Goal: Task Accomplishment & Management: Complete application form

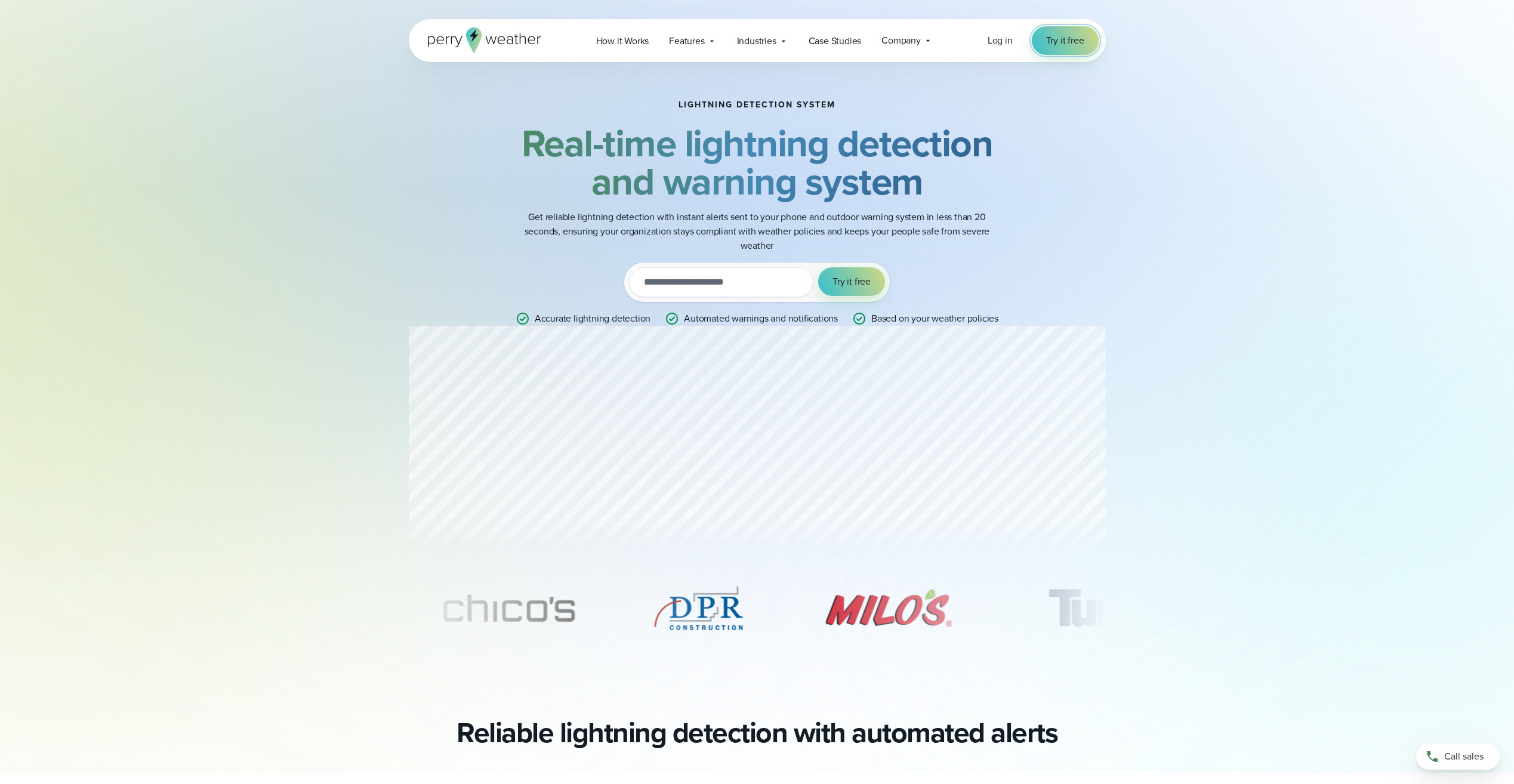
click at [1072, 42] on span "Try it free" at bounding box center [1065, 40] width 38 height 14
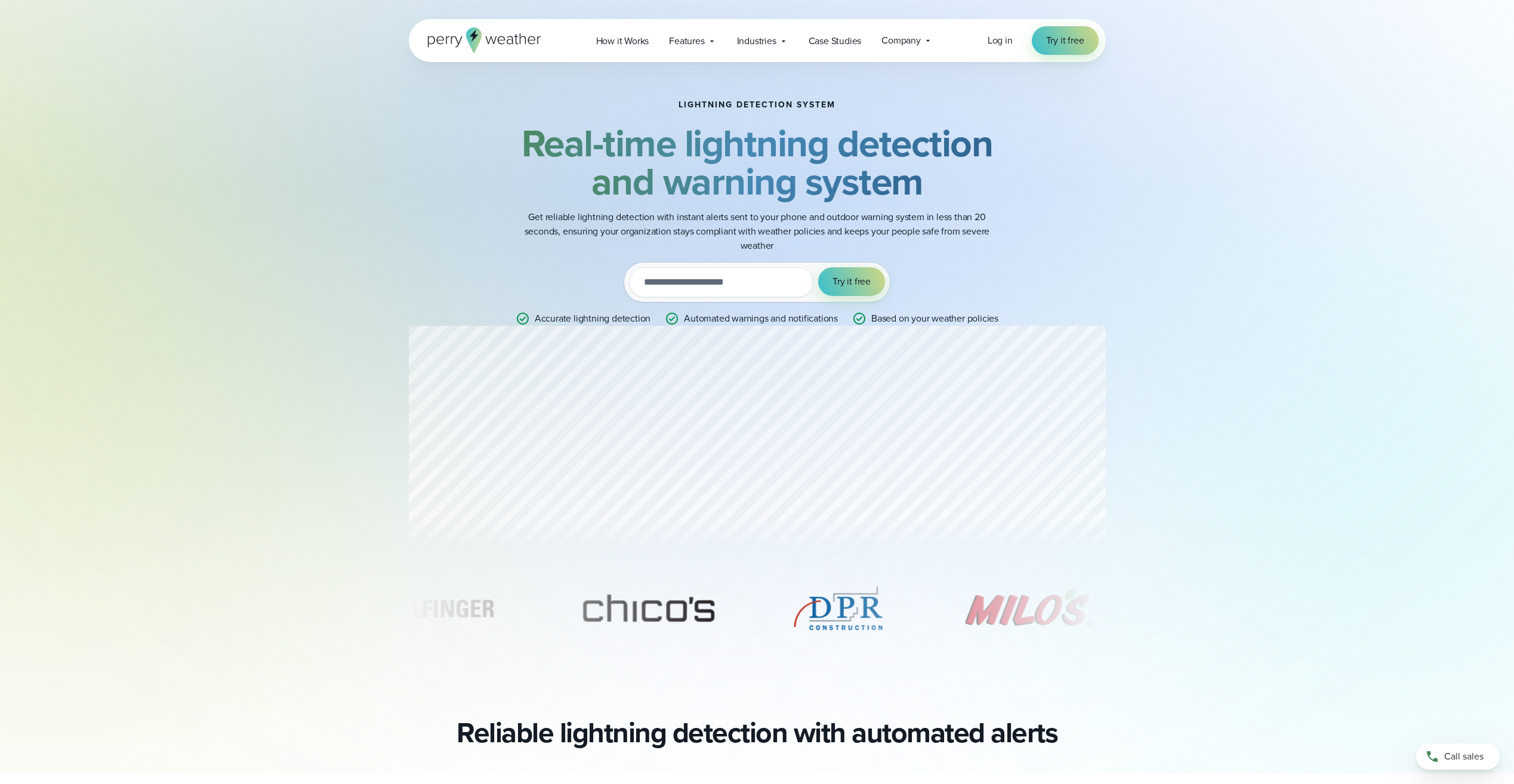
click at [692, 279] on input "email" at bounding box center [720, 282] width 184 height 30
type input "**********"
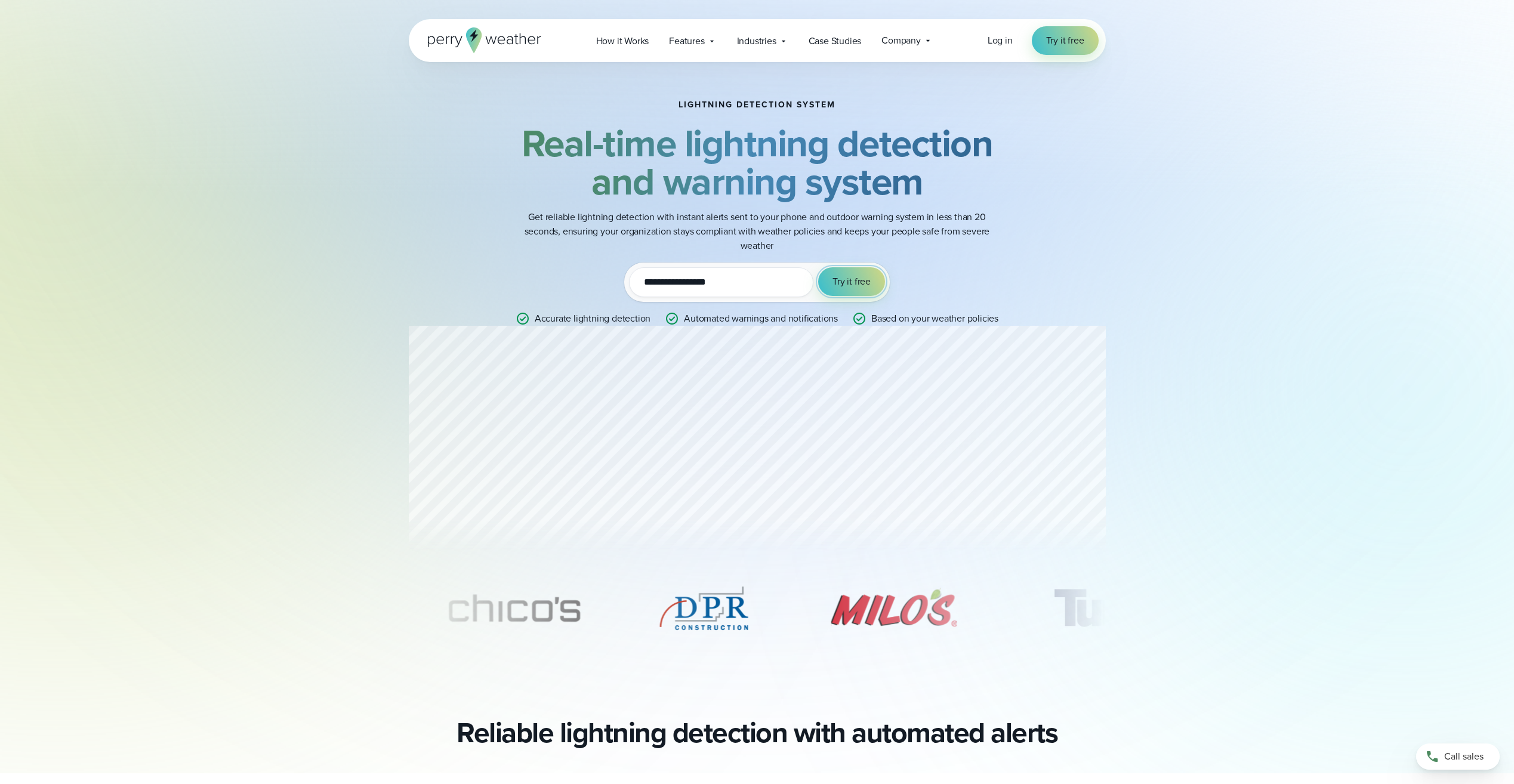
click at [848, 285] on span "Try it free" at bounding box center [851, 281] width 38 height 14
